Goal: Information Seeking & Learning: Find specific fact

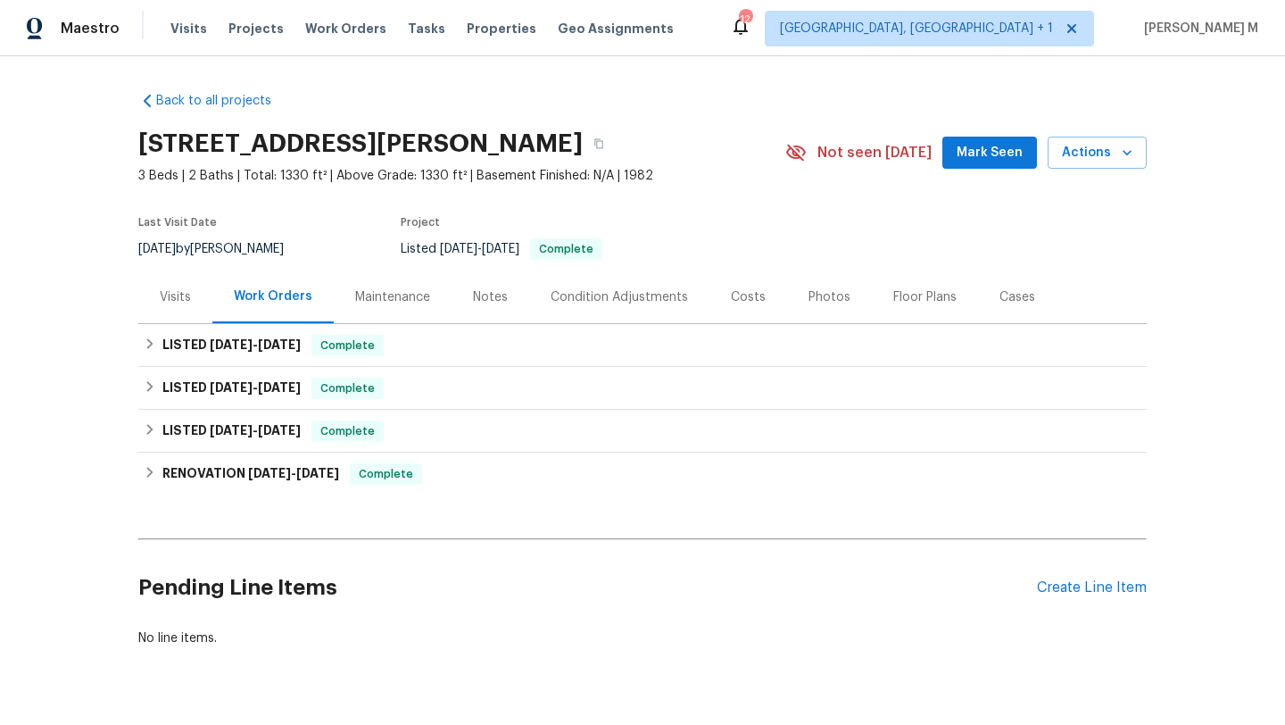
click at [170, 311] on div "Visits" at bounding box center [175, 296] width 74 height 53
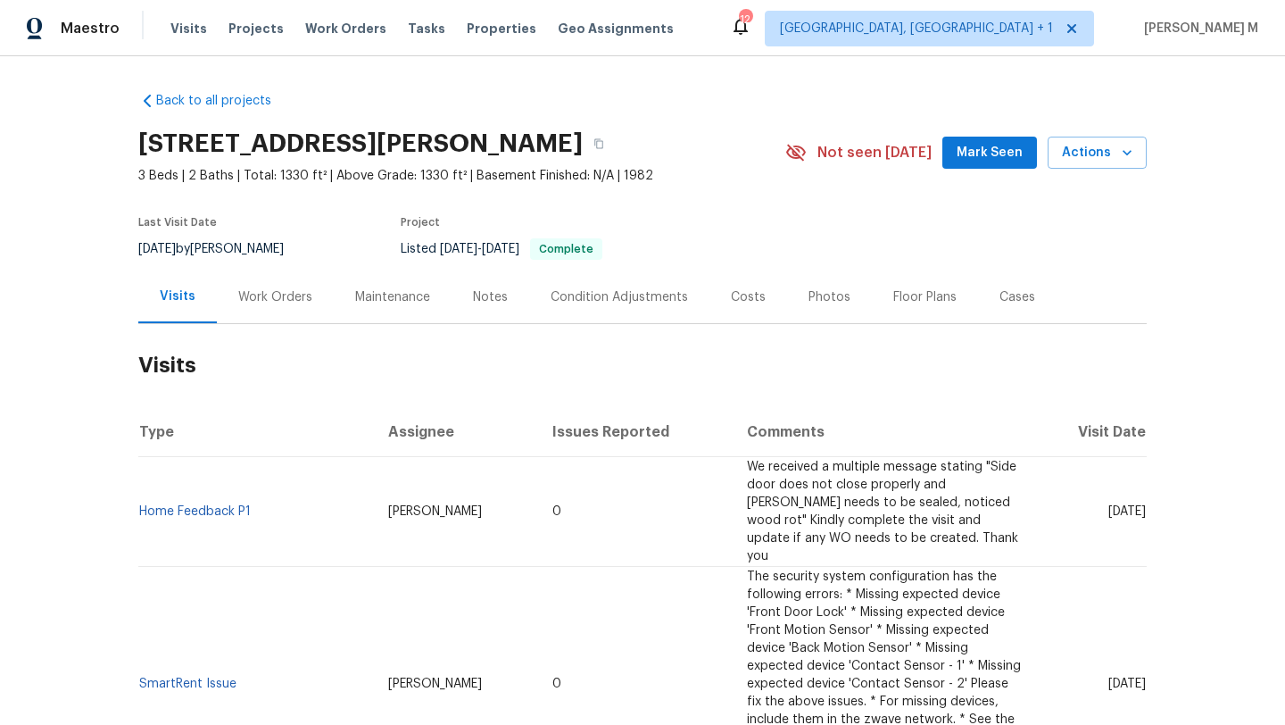
drag, startPoint x: 1074, startPoint y: 502, endPoint x: 1107, endPoint y: 502, distance: 32.1
click at [1108, 505] on span "Mon, Jul 14 2025" at bounding box center [1126, 511] width 37 height 12
copy span "Jul 14"
click at [271, 295] on div "Work Orders" at bounding box center [275, 297] width 74 height 18
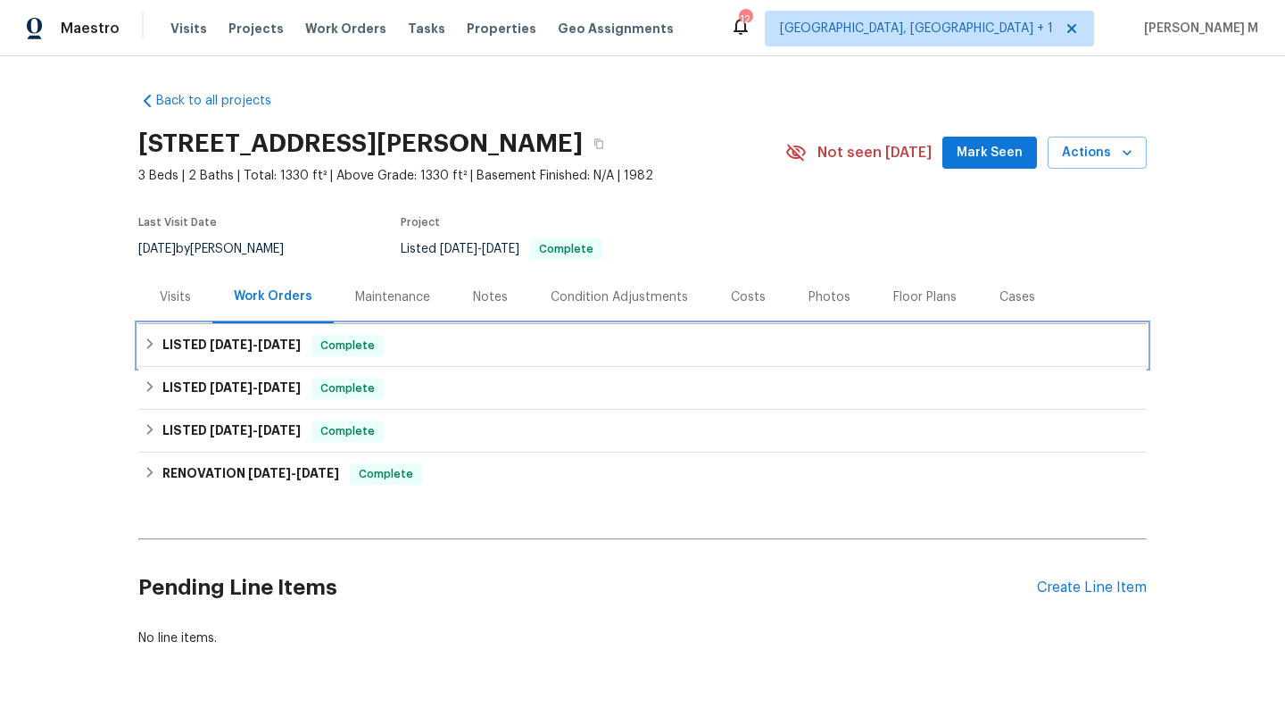
click at [258, 351] on h6 "LISTED 7/8/25 - 7/11/25" at bounding box center [231, 345] width 138 height 21
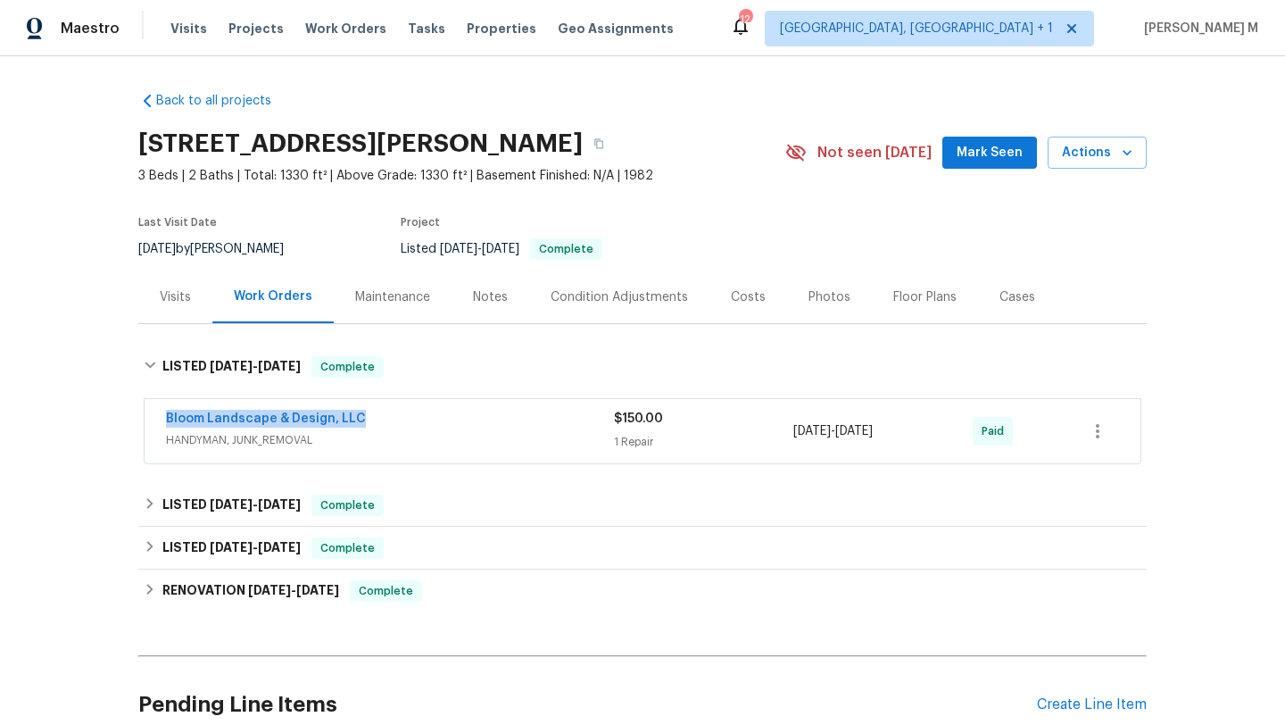
drag, startPoint x: 143, startPoint y: 422, endPoint x: 400, endPoint y: 418, distance: 257.1
click at [400, 418] on div "Bloom Landscape & Design, LLC HANDYMAN, JUNK_REMOVAL $150.00 1 Repair 7/8/2025 …" at bounding box center [643, 431] width 996 height 64
copy link "Bloom Landscape & Design, LLC"
click at [402, 427] on div "Bloom Landscape & Design, LLC" at bounding box center [390, 420] width 448 height 21
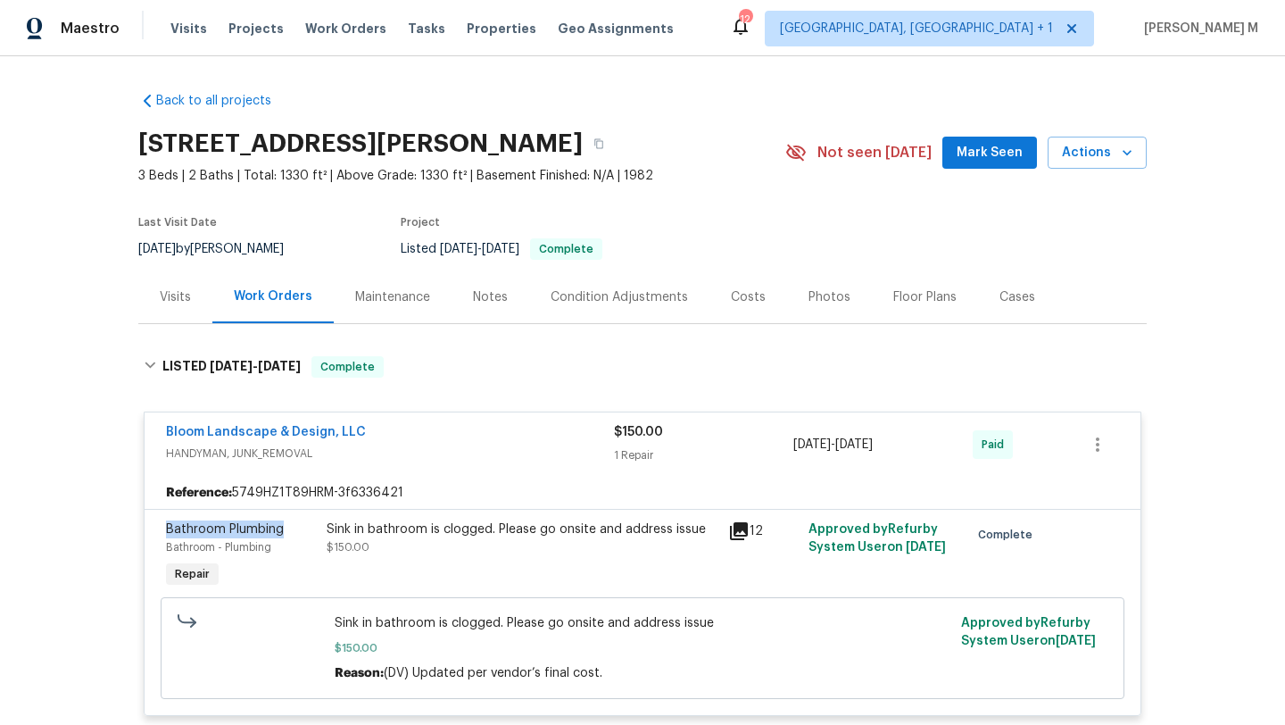
copy span "Bathroom Plumbing"
drag, startPoint x: 157, startPoint y: 528, endPoint x: 299, endPoint y: 527, distance: 141.9
click at [299, 527] on div "Bathroom Plumbing Bathroom - Plumbing Repair" at bounding box center [241, 556] width 161 height 82
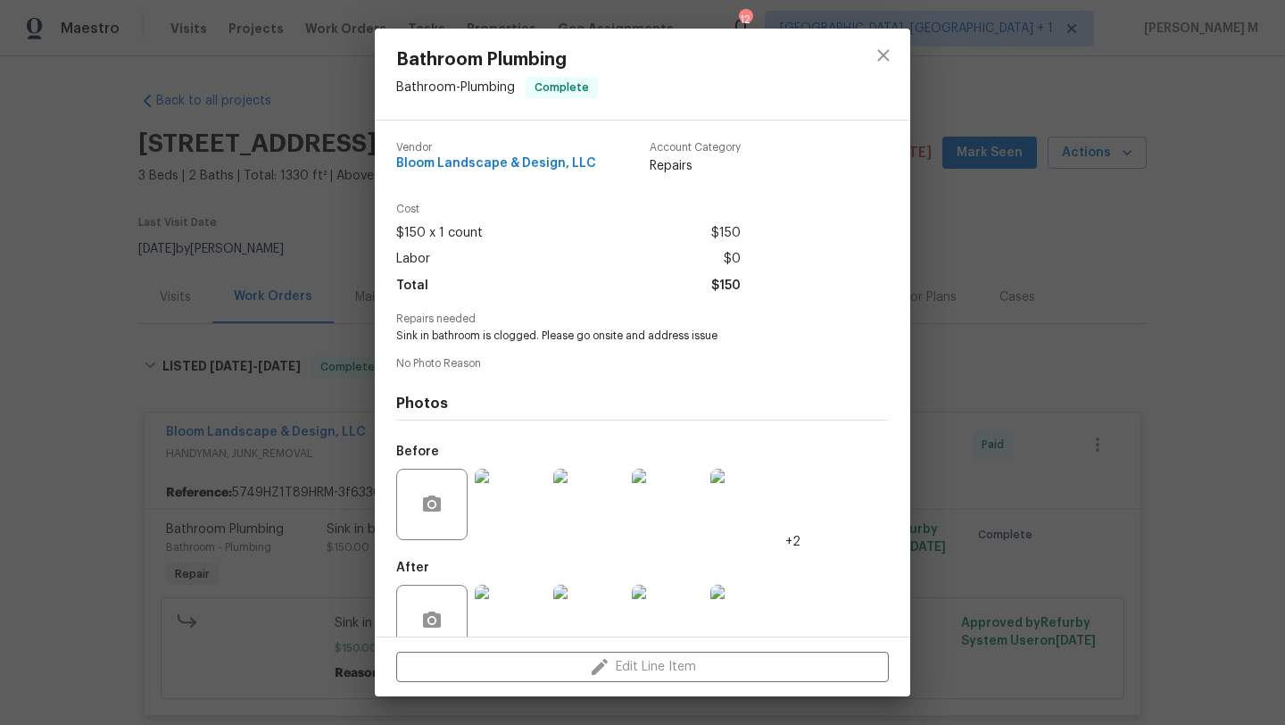
click at [1026, 462] on div "Bathroom Plumbing Bathroom - Plumbing Complete Vendor Bloom Landscape & Design,…" at bounding box center [642, 362] width 1285 height 725
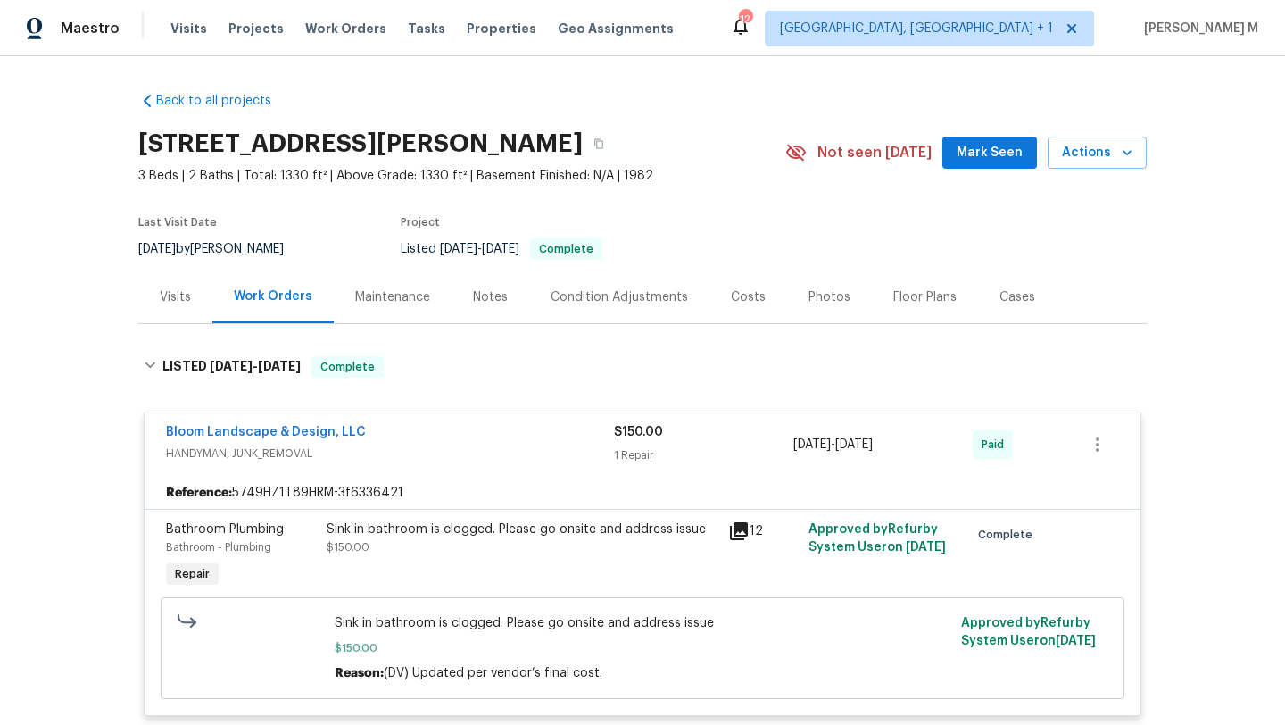
copy span "7/8/2025 - 7/11/2025"
drag, startPoint x: 790, startPoint y: 443, endPoint x: 901, endPoint y: 444, distance: 111.6
click at [873, 444] on span "7/8/2025 - 7/11/2025" at bounding box center [832, 444] width 79 height 18
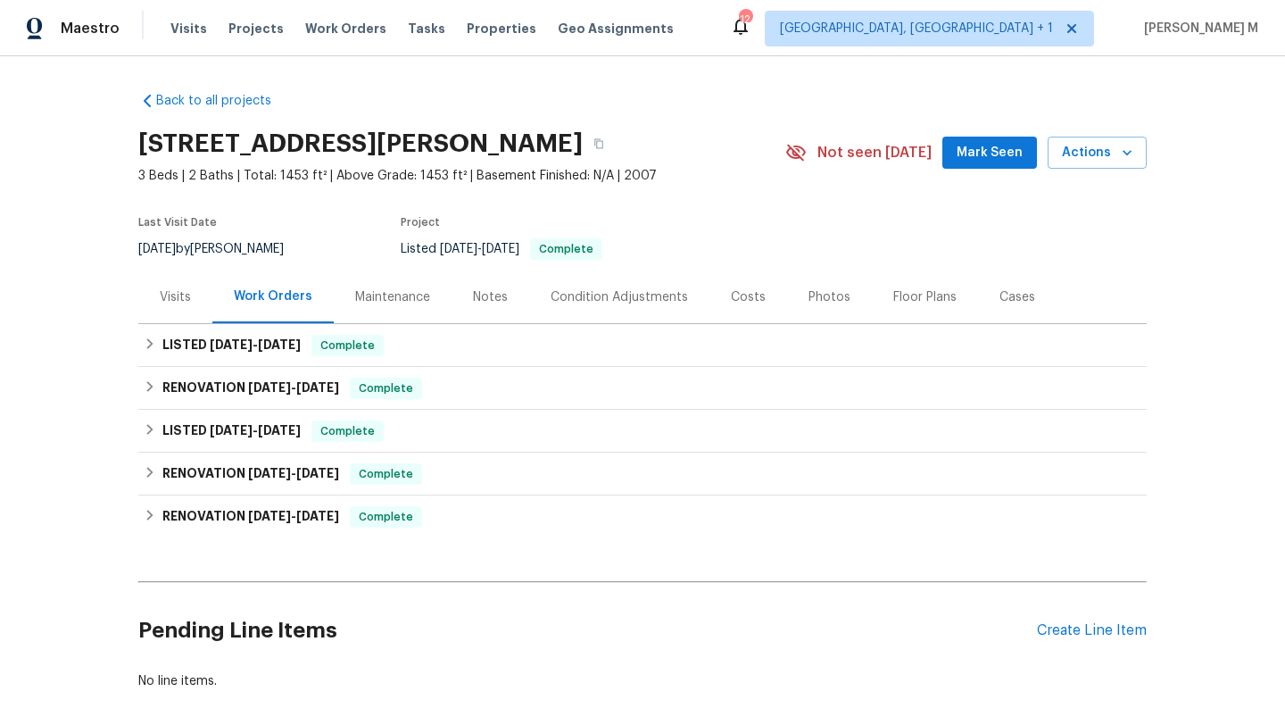
click at [179, 310] on div "Visits" at bounding box center [175, 296] width 74 height 53
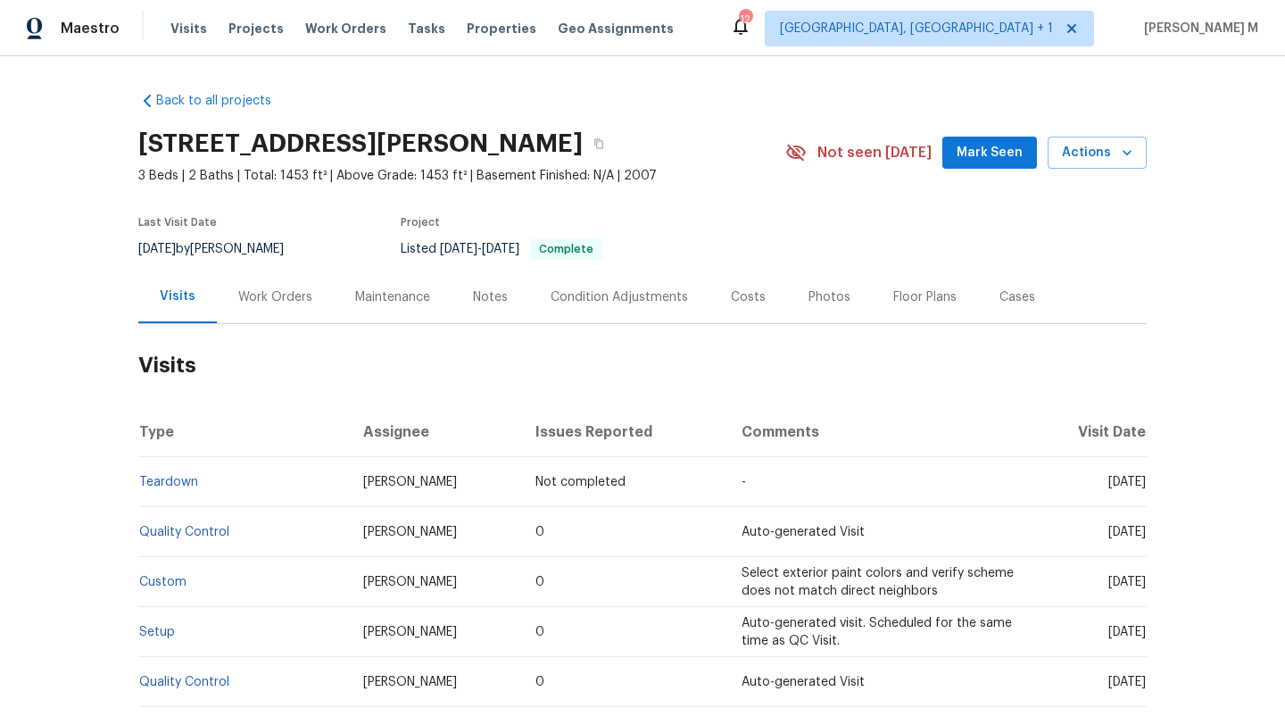
drag, startPoint x: 1069, startPoint y: 481, endPoint x: 1107, endPoint y: 481, distance: 37.5
click at [1108, 481] on span "Wed, Sep 17 2025" at bounding box center [1126, 482] width 37 height 12
copy span "Sep 17"
click at [278, 302] on div "Work Orders" at bounding box center [275, 297] width 74 height 18
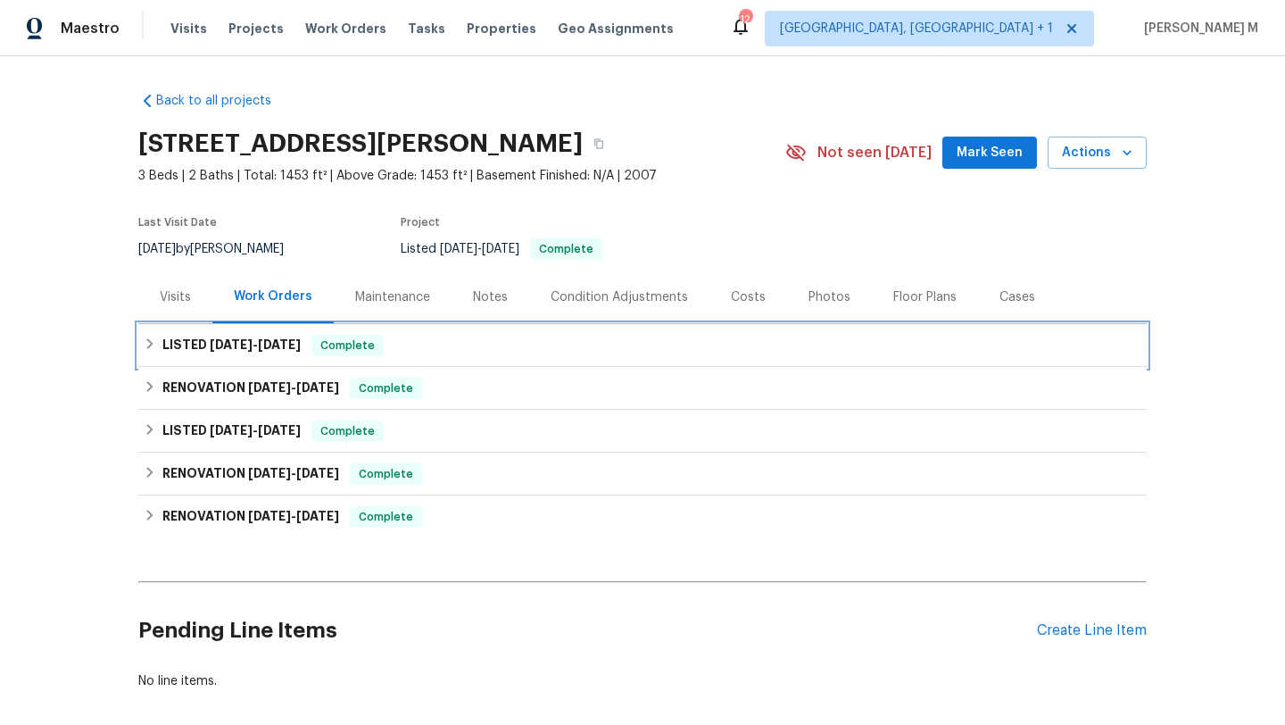
click at [192, 346] on h6 "LISTED 8/2/25 - 8/5/25" at bounding box center [231, 345] width 138 height 21
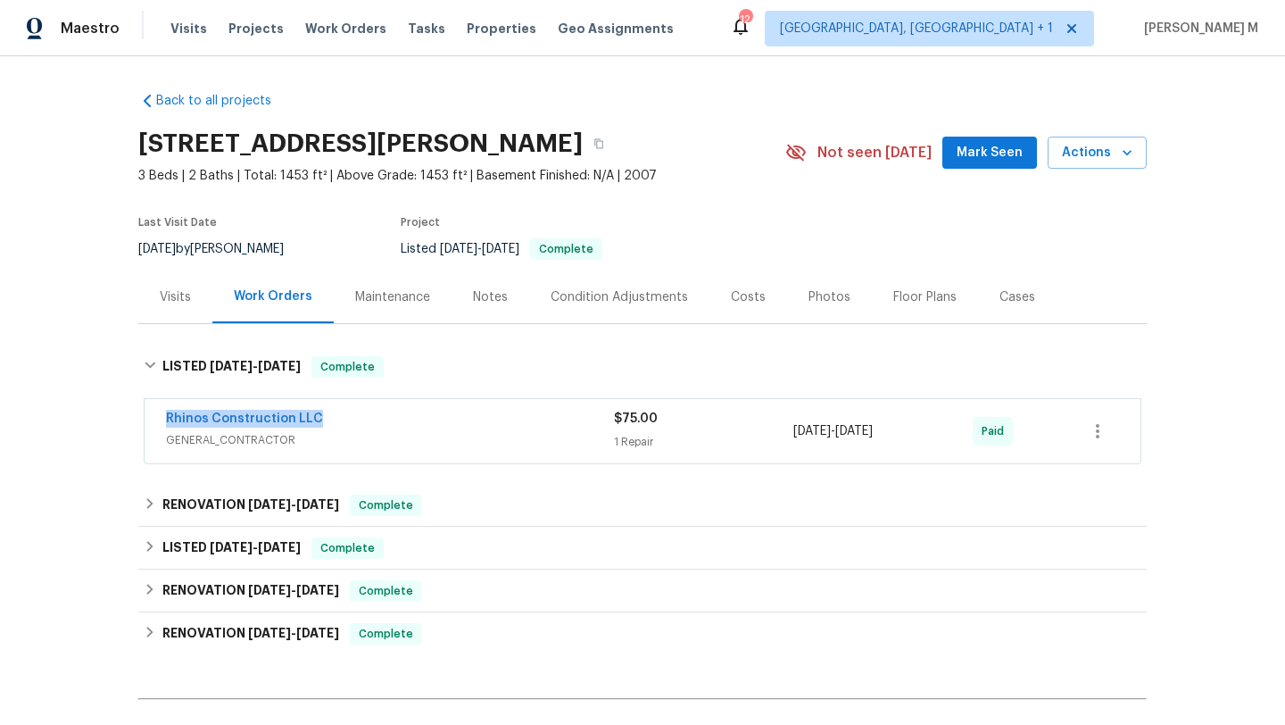
drag, startPoint x: 153, startPoint y: 415, endPoint x: 369, endPoint y: 415, distance: 216.9
click at [369, 415] on div "Rhinos Construction LLC GENERAL_CONTRACTOR $75.00 1 Repair 8/4/2025 - 8/5/2025 …" at bounding box center [643, 431] width 996 height 64
copy link "Rhinos Construction LLC"
copy span "8/4/2025 - 8/5/2025"
drag, startPoint x: 786, startPoint y: 433, endPoint x: 904, endPoint y: 433, distance: 117.8
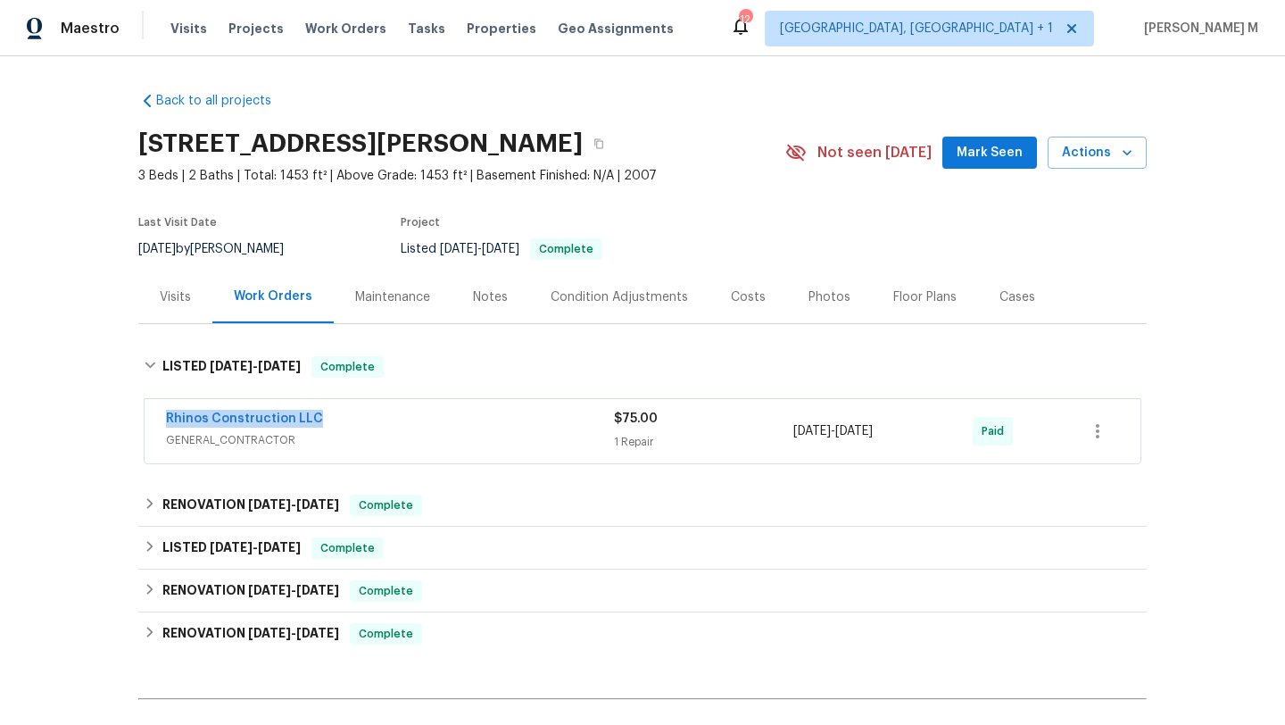
click at [904, 433] on div "8/4/2025 - 8/5/2025" at bounding box center [882, 431] width 179 height 43
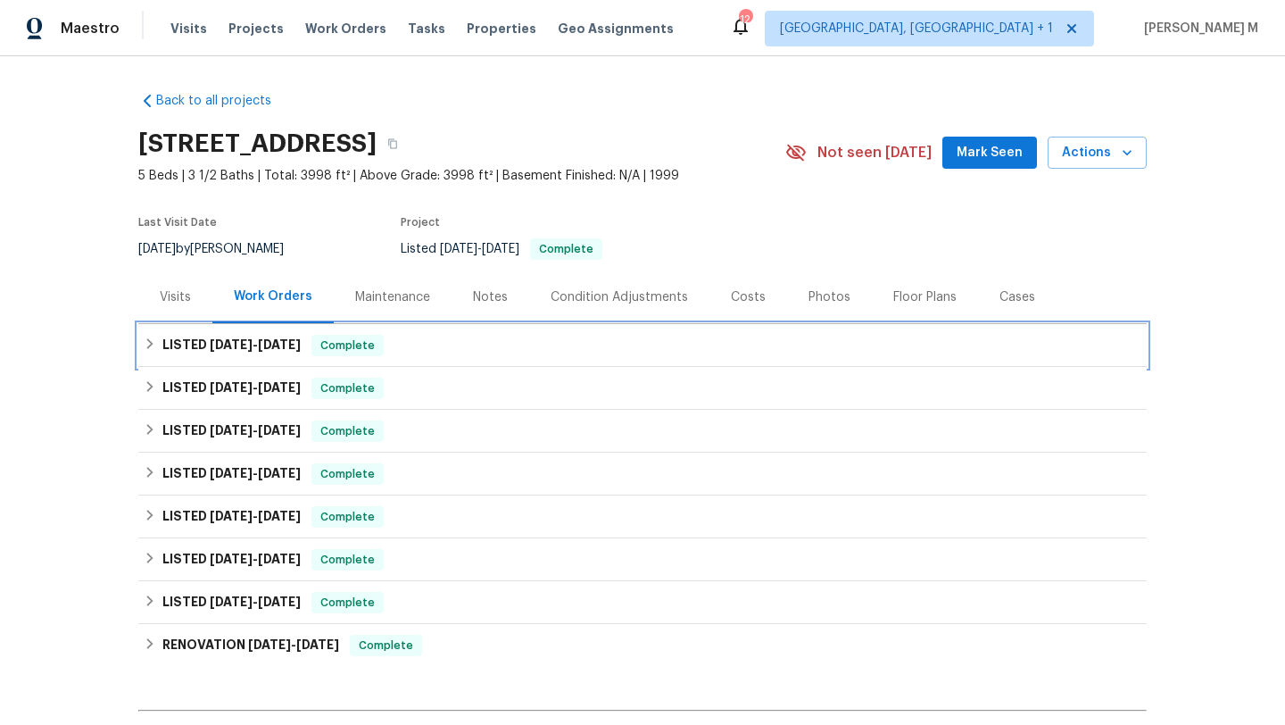
click at [230, 346] on span "[DATE]" at bounding box center [231, 344] width 43 height 12
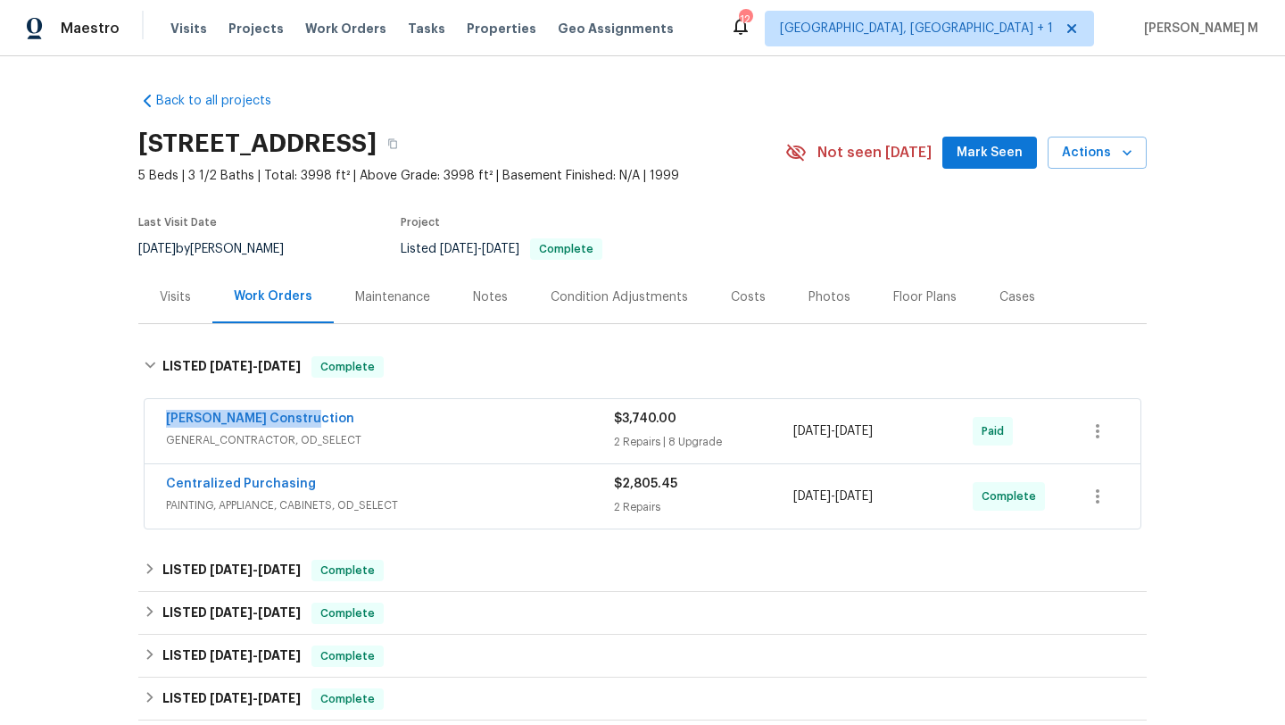
drag, startPoint x: 152, startPoint y: 420, endPoint x: 339, endPoint y: 418, distance: 187.4
click at [339, 418] on div "[PERSON_NAME] Construction GENERAL_CONTRACTOR, OD_SELECT $3,740.00 2 Repairs | …" at bounding box center [643, 431] width 996 height 64
copy link "[PERSON_NAME] Construction"
click at [432, 414] on div "[PERSON_NAME] Construction" at bounding box center [390, 420] width 448 height 21
